Goal: Task Accomplishment & Management: Use online tool/utility

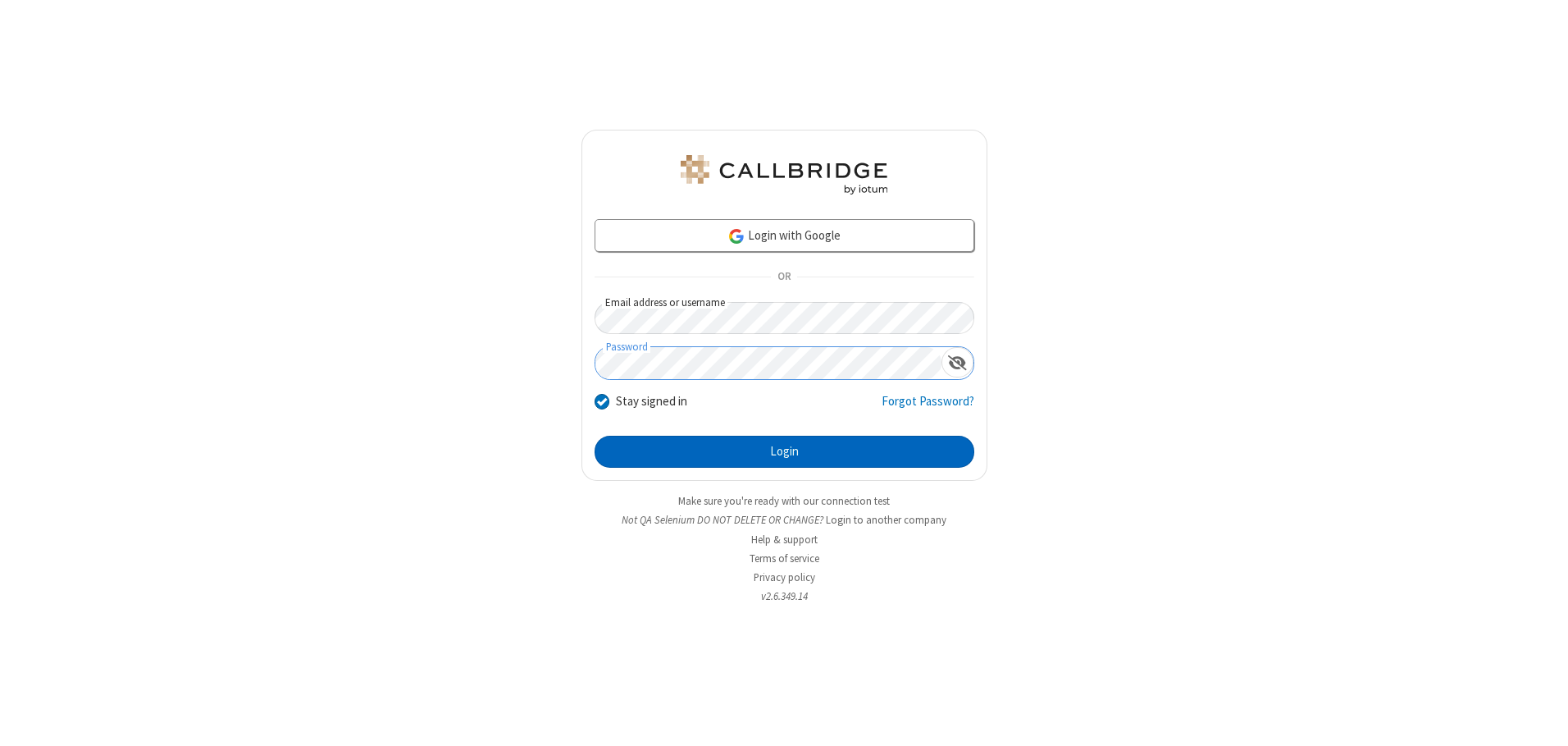
click at [784, 451] on button "Login" at bounding box center [784, 451] width 379 height 33
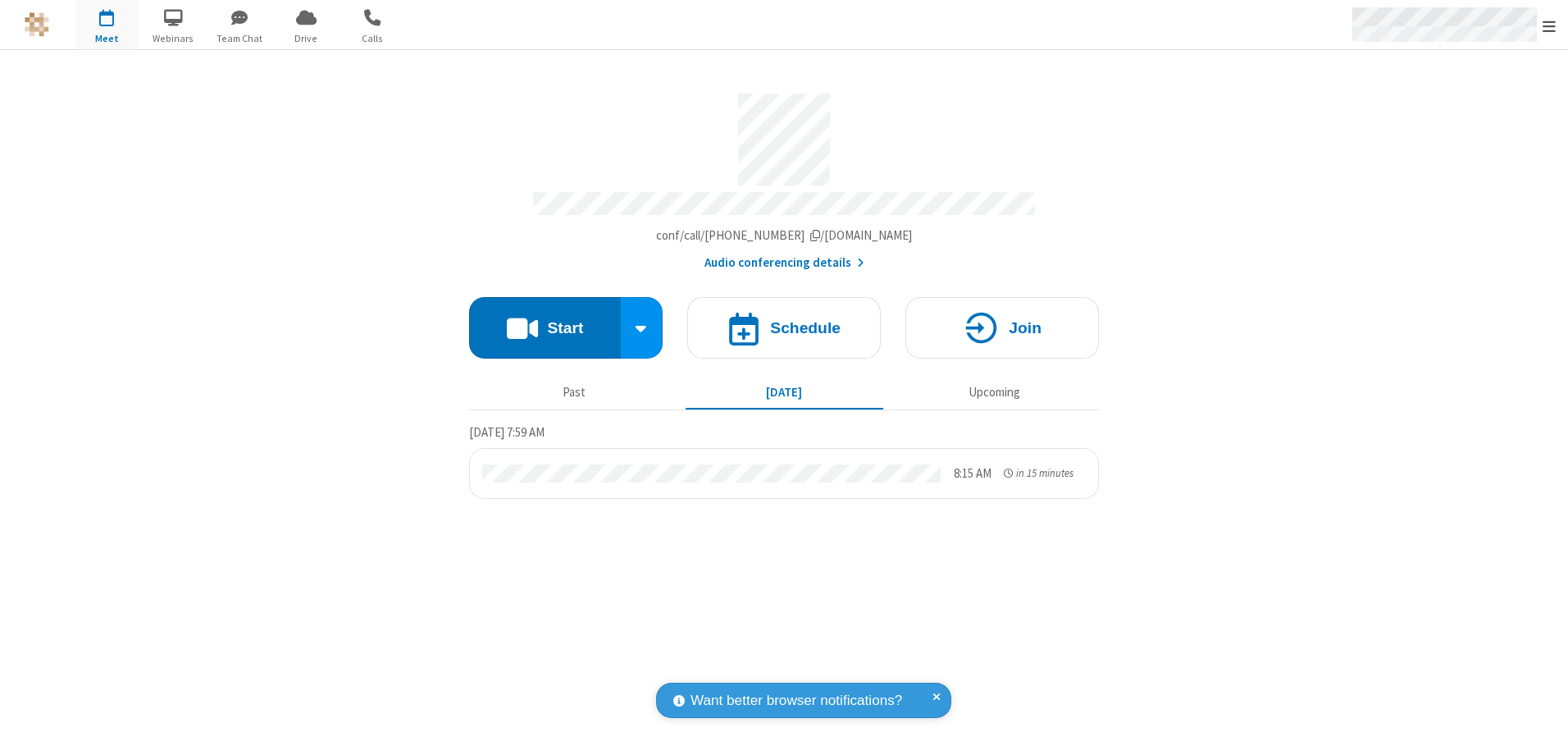
click at [1549, 25] on span "Open menu" at bounding box center [1549, 25] width 13 height 16
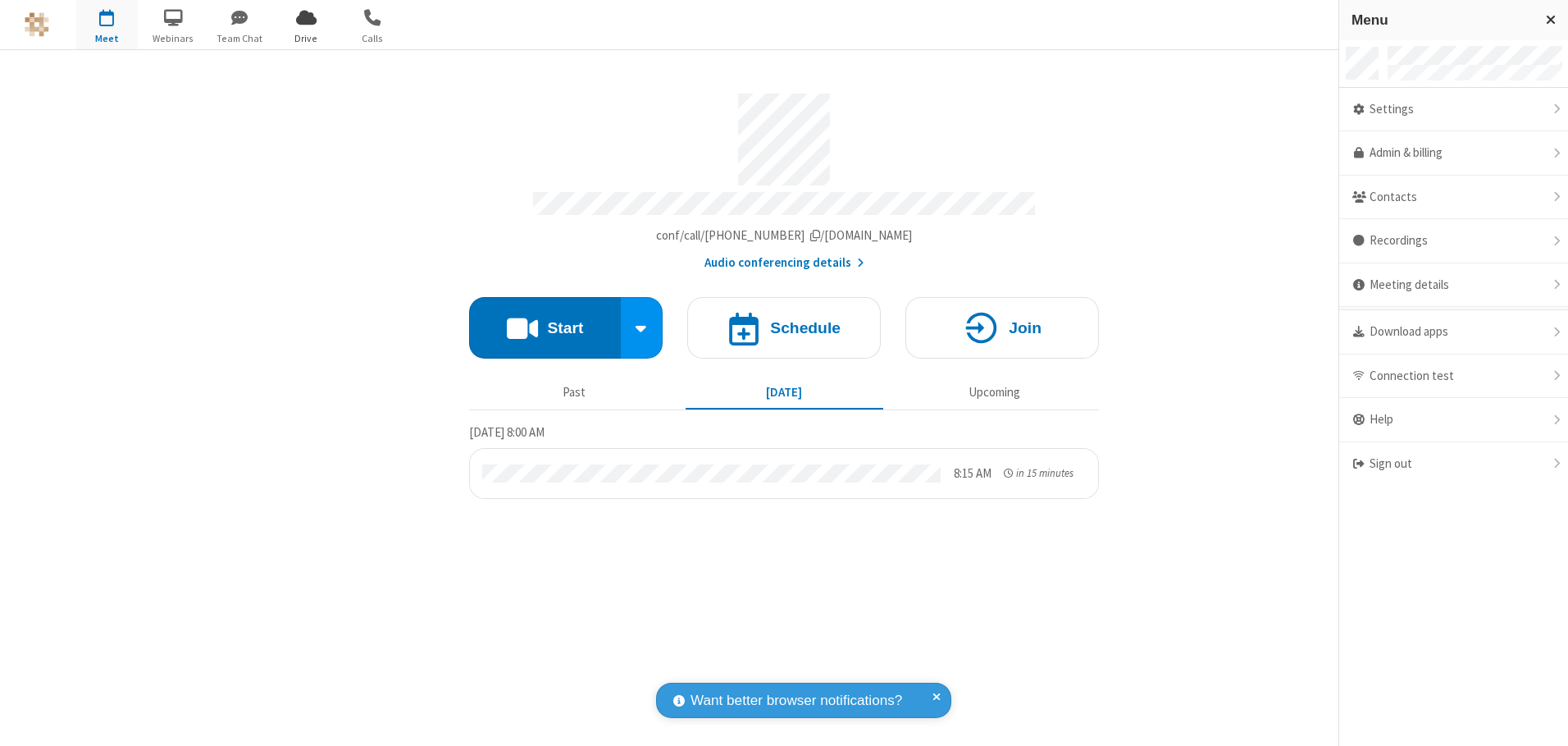
click at [306, 38] on span "Drive" at bounding box center [306, 38] width 62 height 14
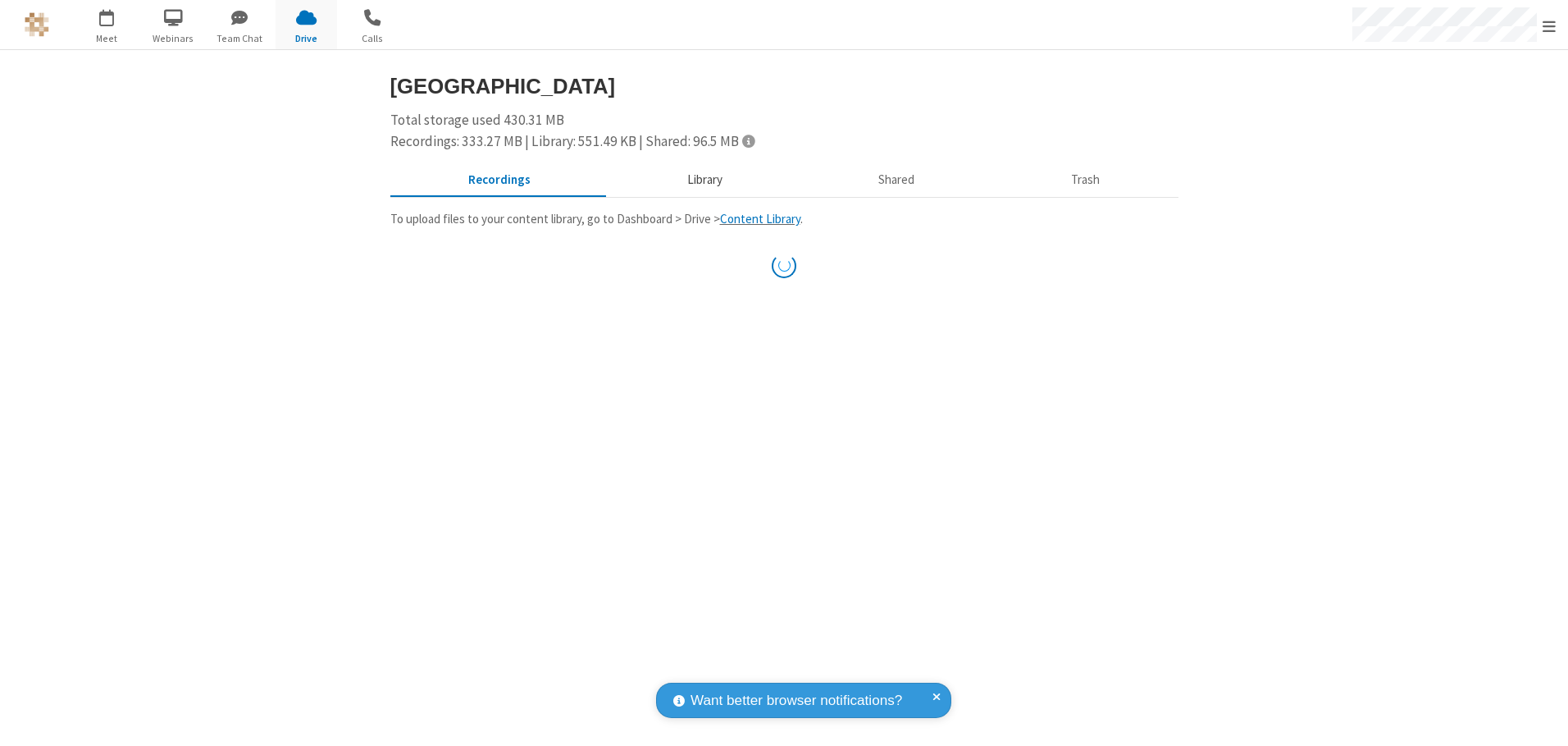
click at [702, 180] on button "Library" at bounding box center [704, 180] width 192 height 31
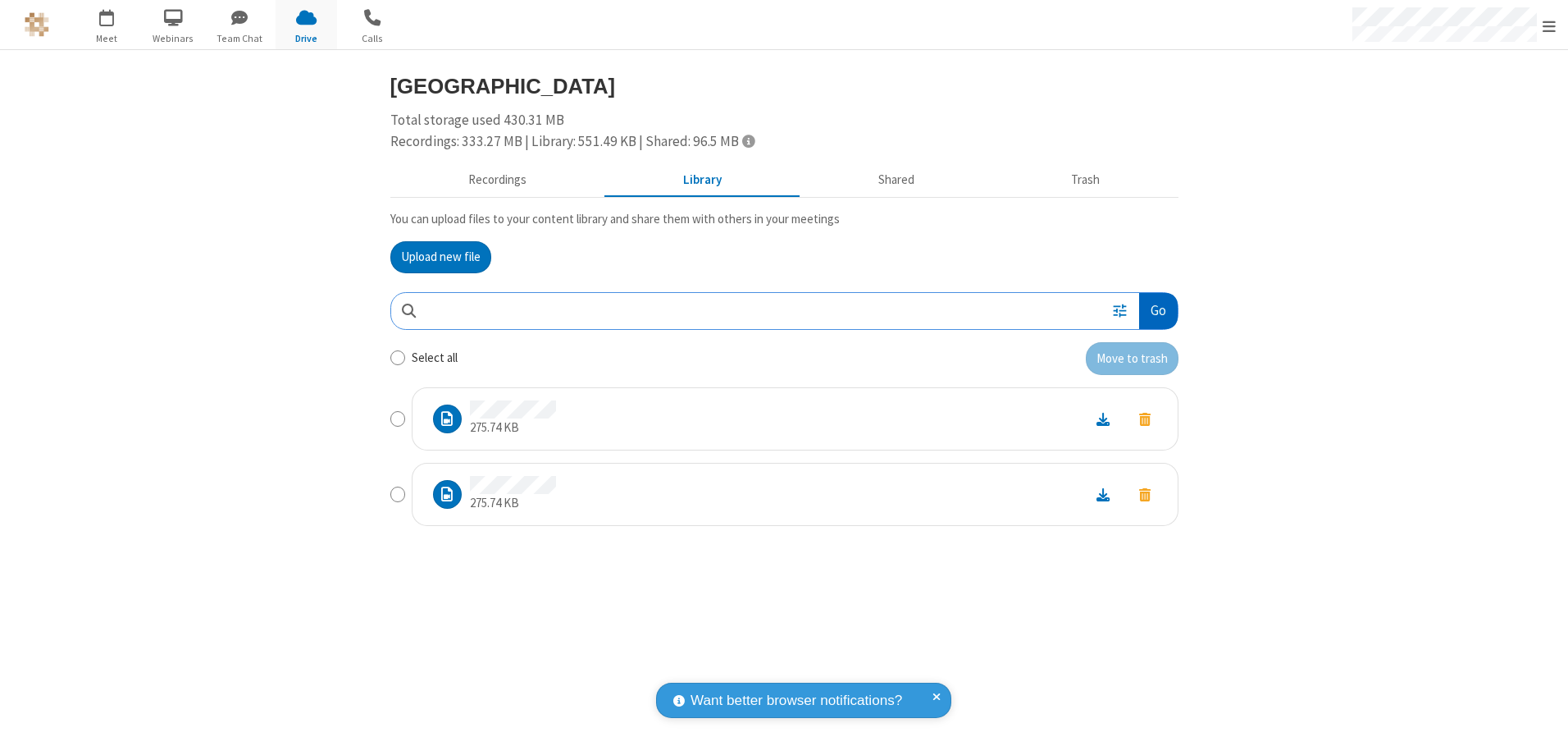
click at [1157, 310] on button "Go" at bounding box center [1157, 312] width 38 height 37
click at [440, 257] on button "Upload new file" at bounding box center [440, 257] width 101 height 33
